Goal: Information Seeking & Learning: Learn about a topic

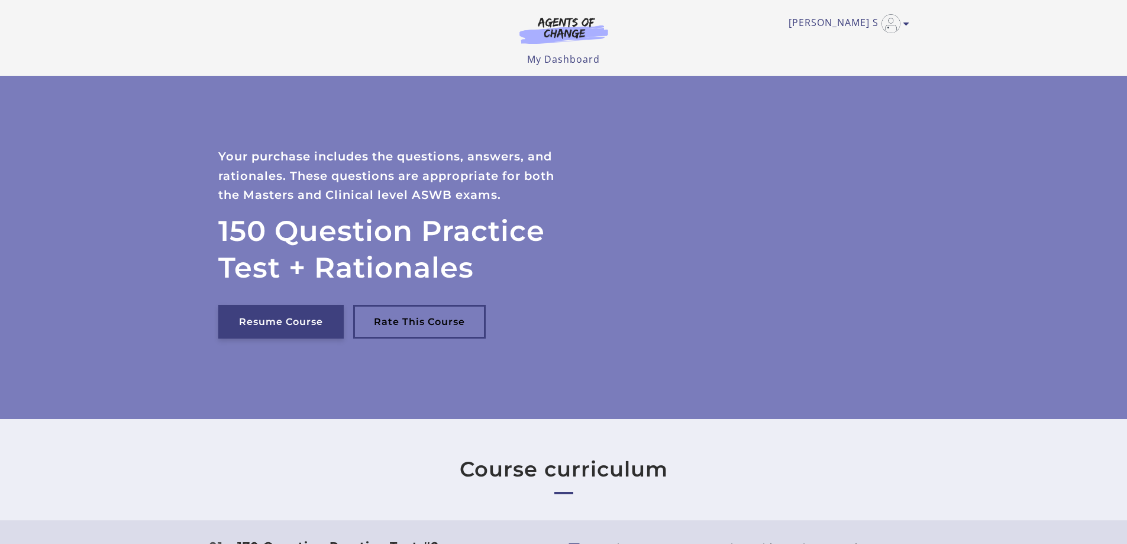
click at [268, 325] on link "Resume Course" at bounding box center [280, 322] width 125 height 34
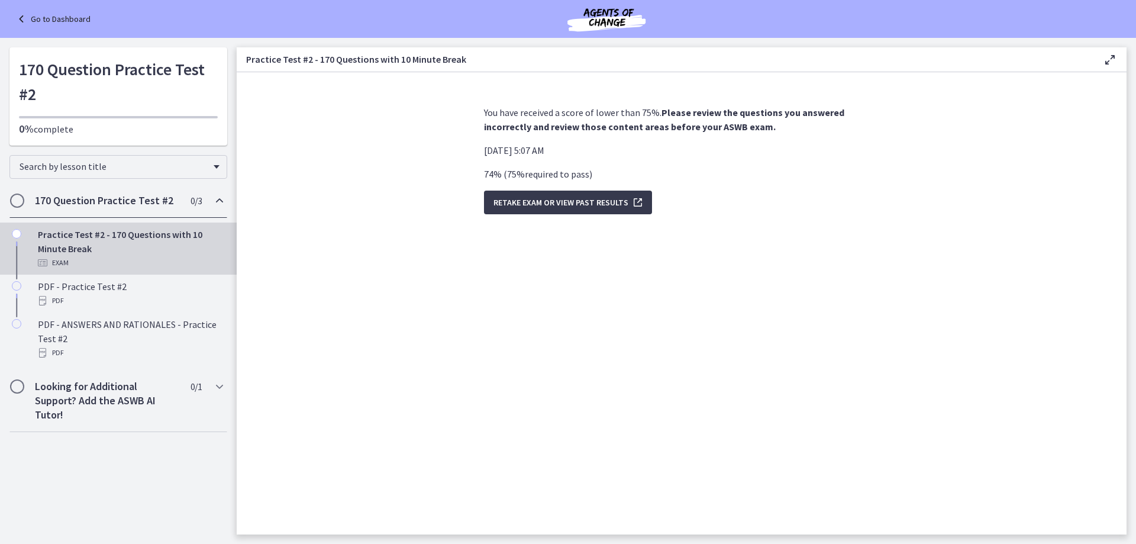
click at [59, 20] on link "Go to Dashboard" at bounding box center [52, 19] width 76 height 14
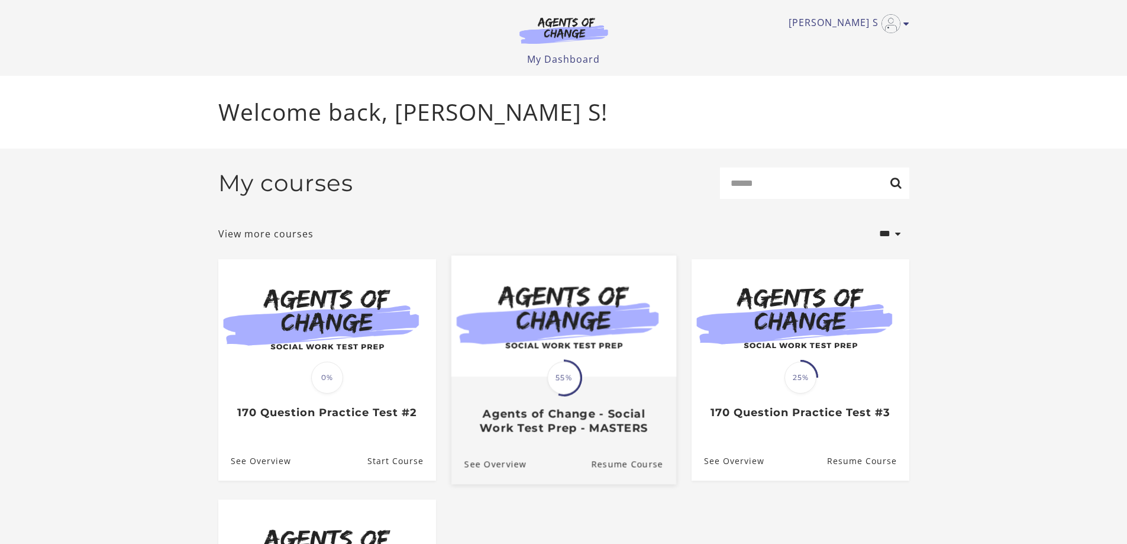
click at [599, 369] on img at bounding box center [563, 315] width 225 height 121
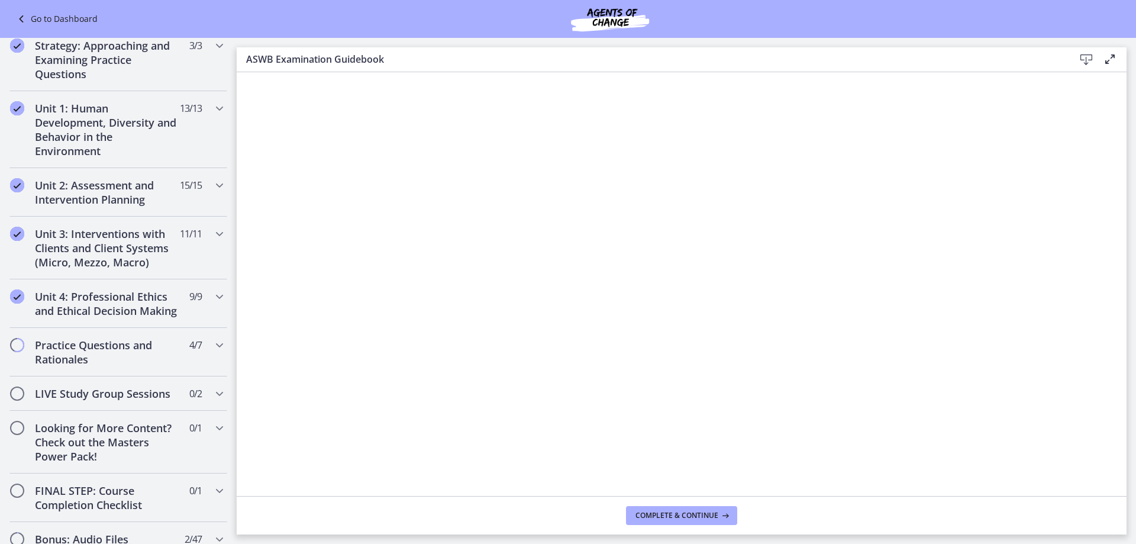
scroll to position [695, 0]
click at [212, 237] on icon "Chapters" at bounding box center [219, 237] width 14 height 14
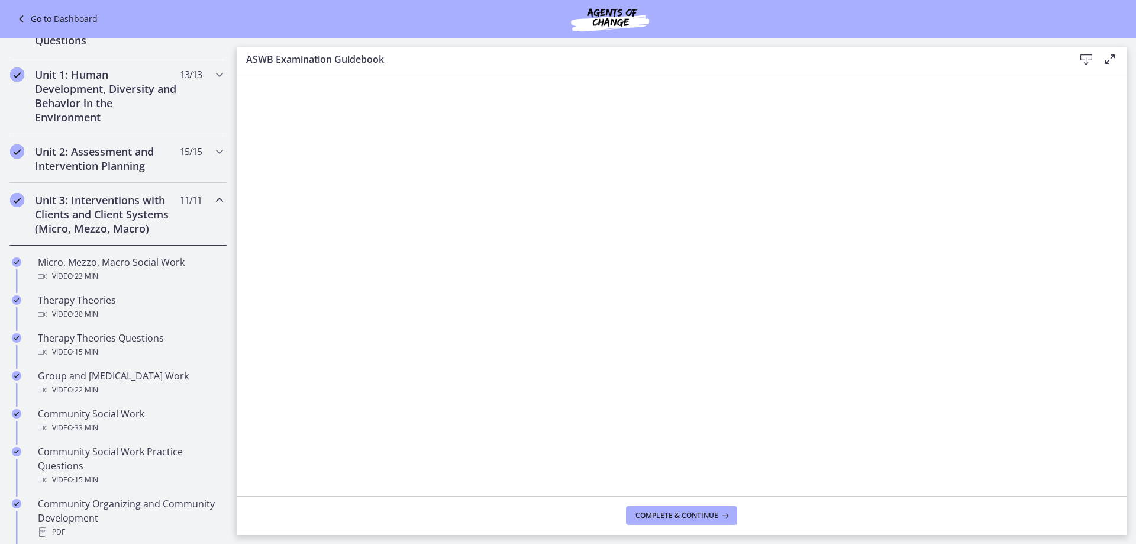
scroll to position [297, 0]
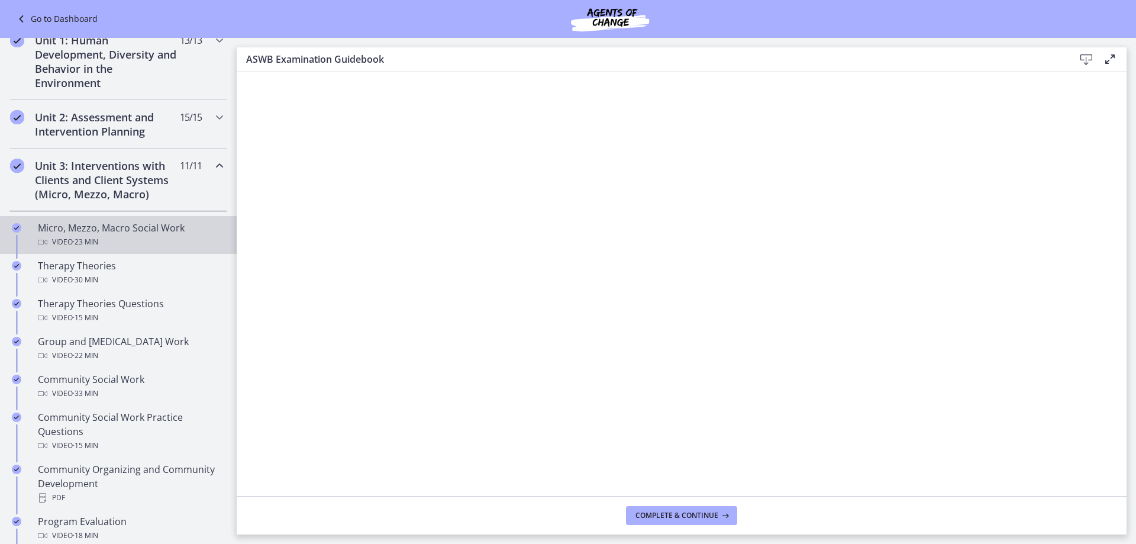
click at [110, 242] on div "Video · 23 min" at bounding box center [130, 242] width 185 height 14
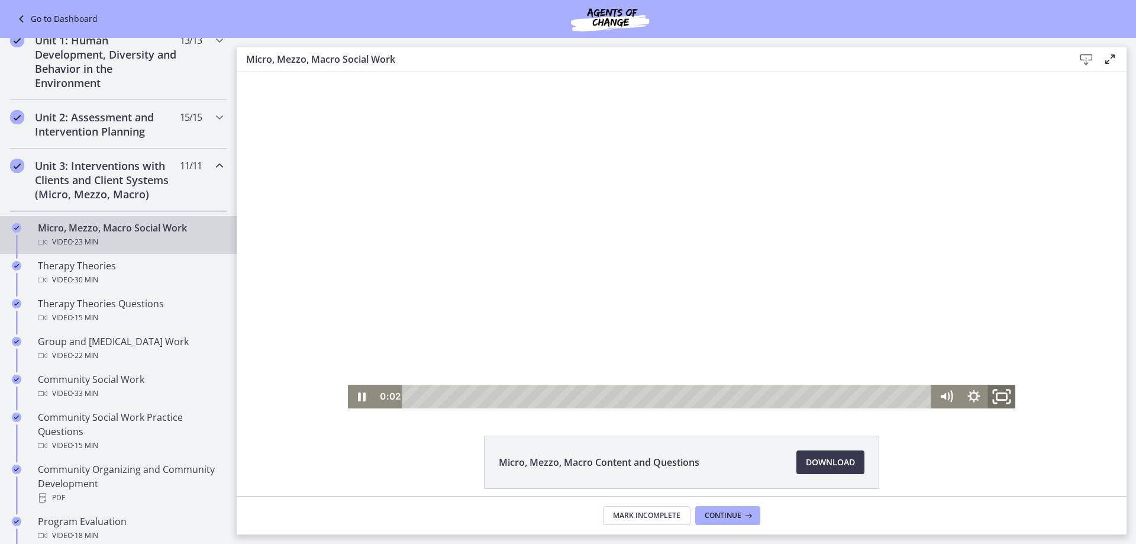
click at [995, 393] on icon "Fullscreen" at bounding box center [1001, 396] width 33 height 28
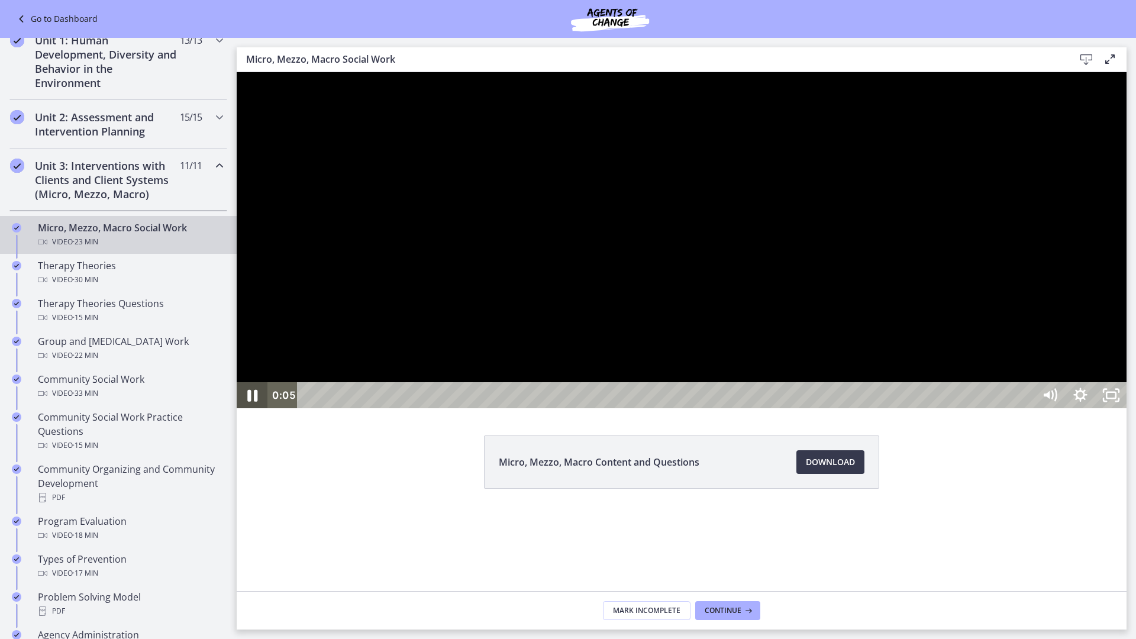
click at [253, 411] on icon "Pause" at bounding box center [252, 395] width 37 height 31
click at [257, 401] on icon "Play Video" at bounding box center [253, 395] width 8 height 11
click at [253, 408] on icon "Pause" at bounding box center [252, 395] width 31 height 26
